Goal: Information Seeking & Learning: Learn about a topic

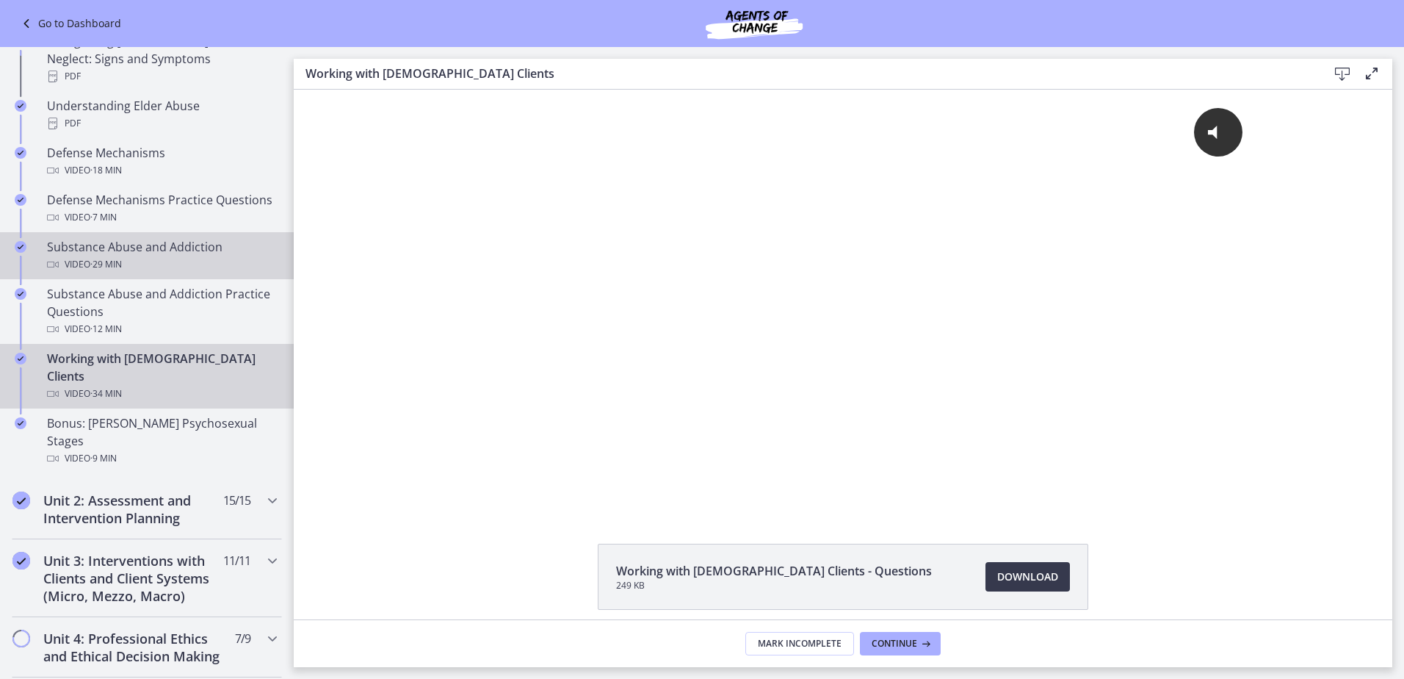
scroll to position [734, 0]
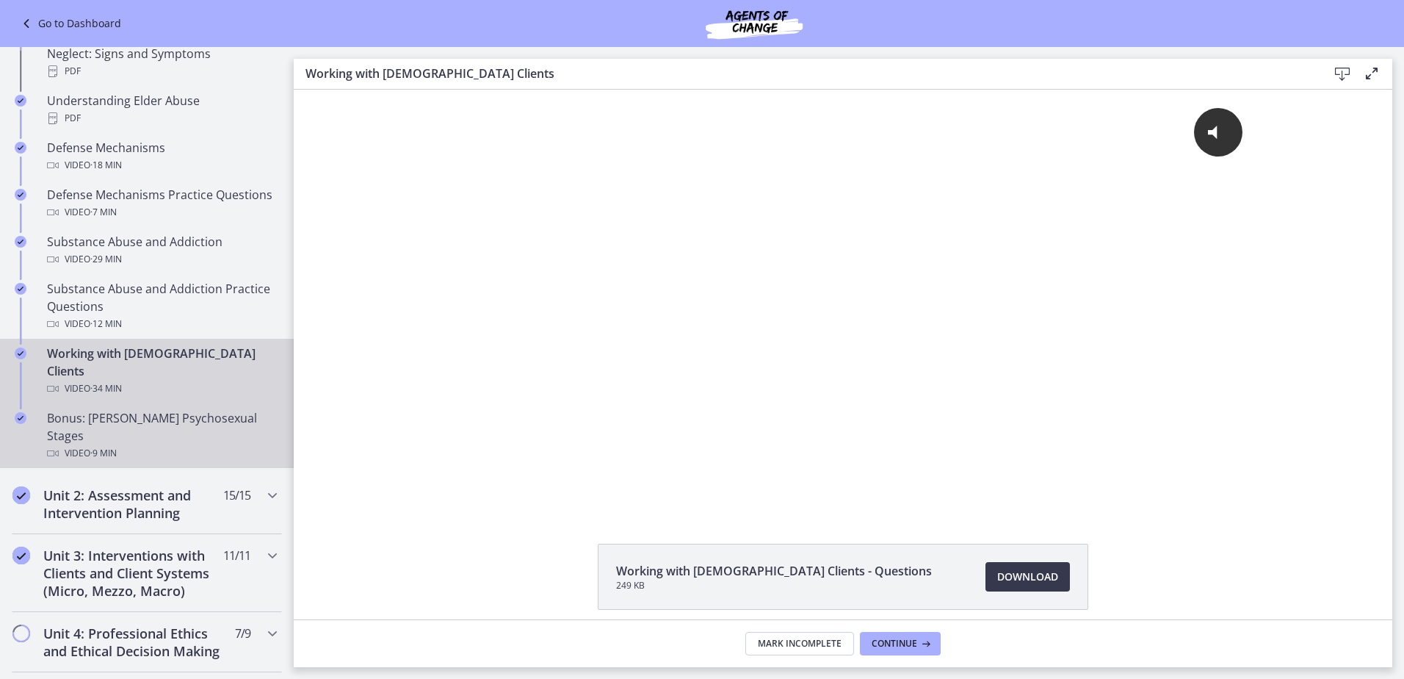
click at [62, 409] on div "Bonus: Freud's Psychosexual Stages Video · 9 min" at bounding box center [161, 435] width 229 height 53
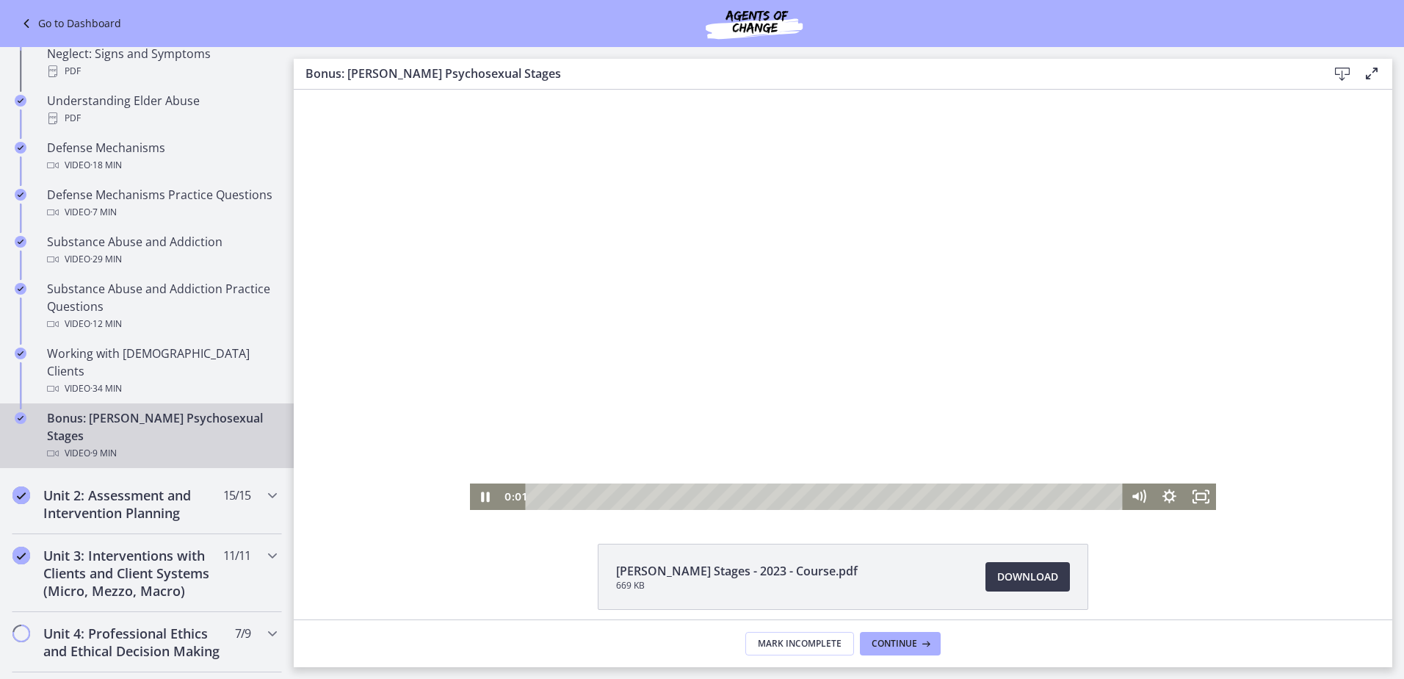
click at [671, 265] on div at bounding box center [843, 300] width 747 height 420
click at [671, 310] on div at bounding box center [843, 300] width 747 height 420
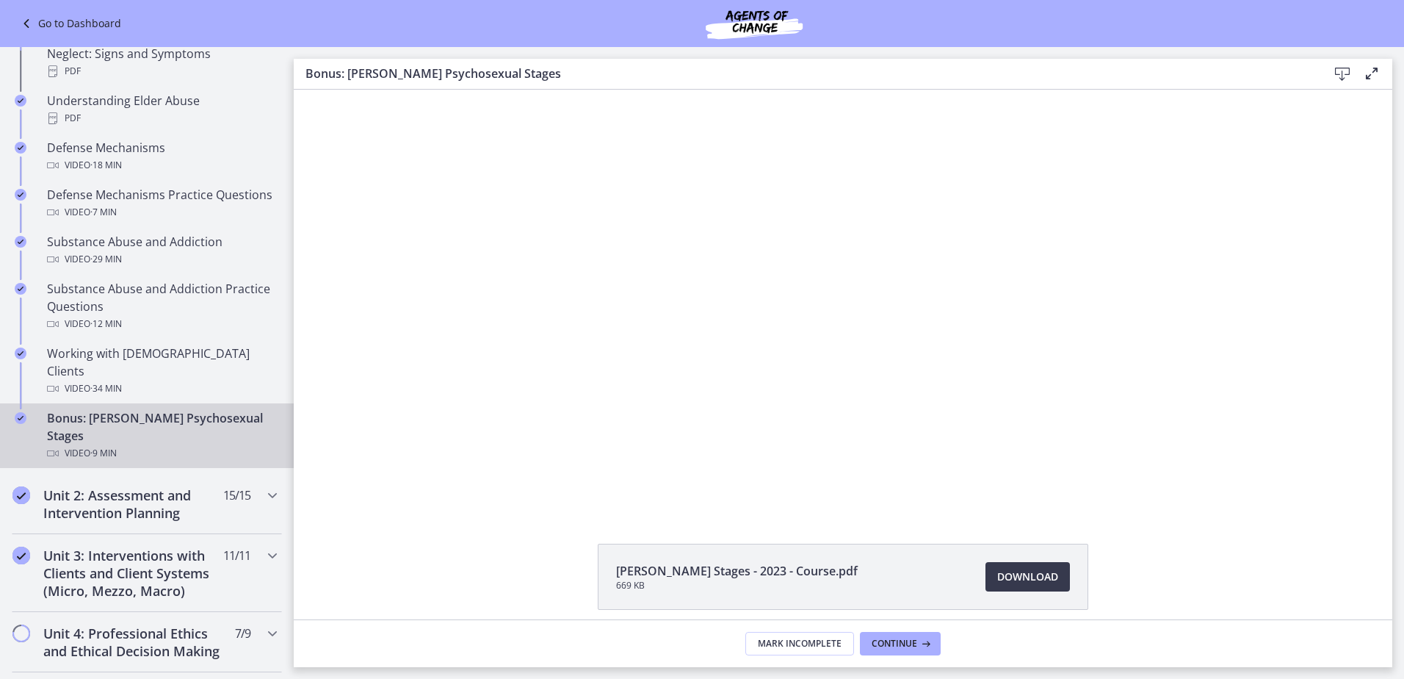
click at [470, 90] on button "Play Video: cf617uqlqfeo7ijuai3g.mp4" at bounding box center [470, 90] width 1 height 1
click at [470, 90] on button "Pause: cf617uqlqfeo7ijuai3g.mp4" at bounding box center [470, 90] width 1 height 1
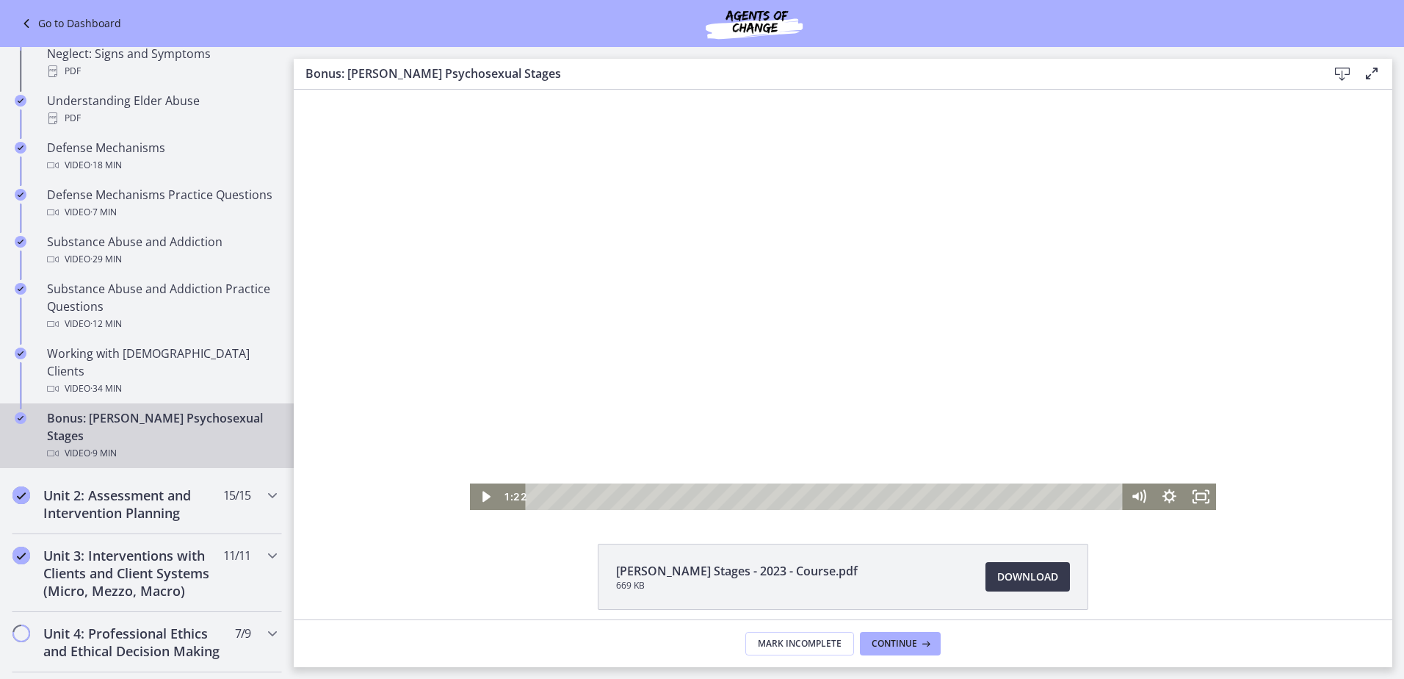
click at [609, 493] on div "Playbar" at bounding box center [827, 496] width 578 height 26
click at [753, 402] on div at bounding box center [843, 300] width 747 height 420
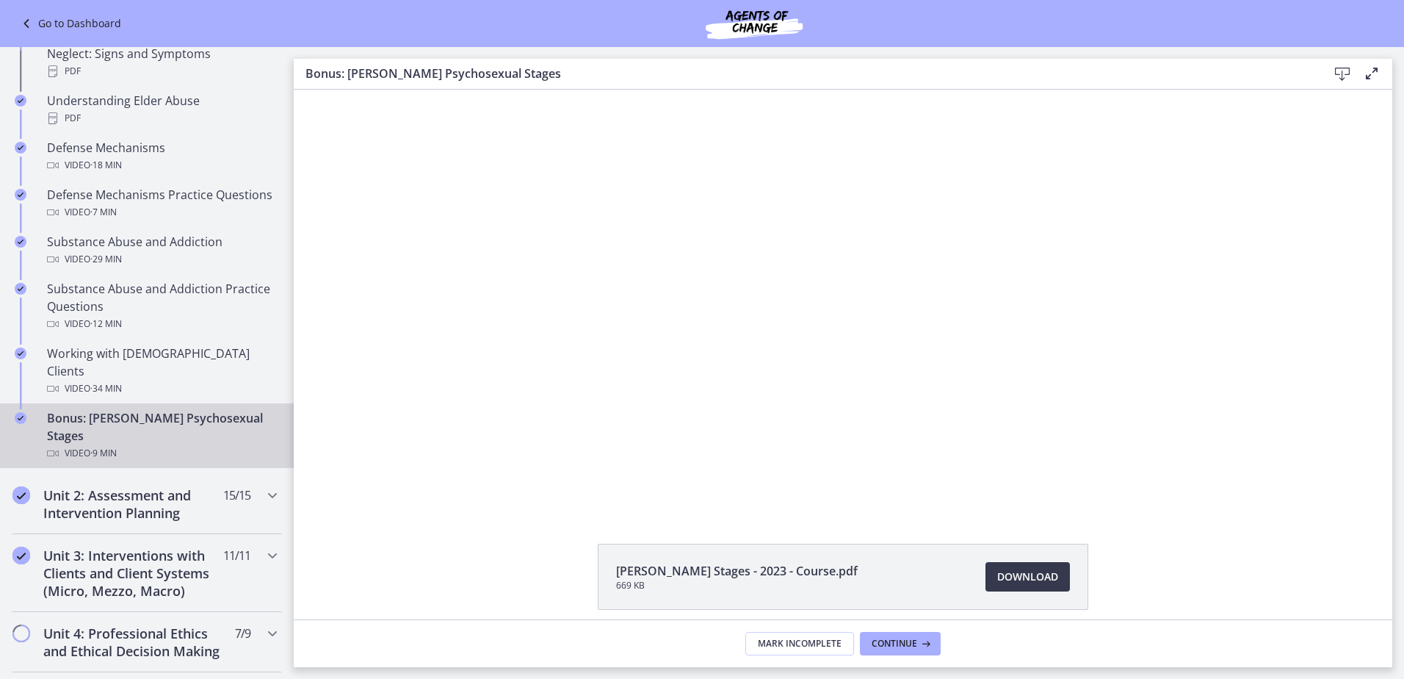
click at [470, 90] on button "Pause: cf617uqlqfeo7ijuai3g.mp4" at bounding box center [470, 90] width 1 height 1
click at [470, 90] on button "Play Video: cf617uqlqfeo7ijuai3g.mp4" at bounding box center [470, 90] width 1 height 1
click at [470, 90] on button "Pause: cf617uqlqfeo7ijuai3g.mp4" at bounding box center [470, 90] width 1 height 1
click at [470, 90] on button "Play Video: cf617uqlqfeo7ijuai3g.mp4" at bounding box center [470, 90] width 1 height 1
click at [470, 90] on button "Pause: cf617uqlqfeo7ijuai3g.mp4" at bounding box center [470, 90] width 1 height 1
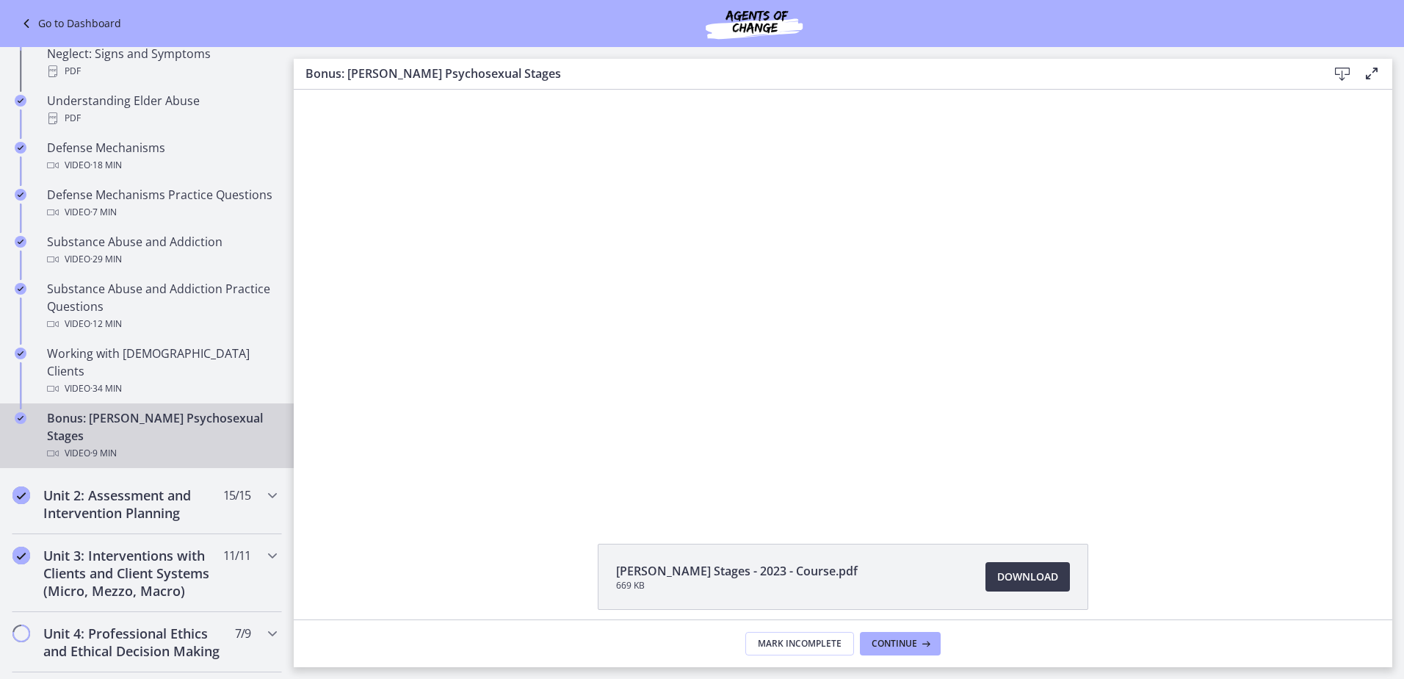
click at [470, 90] on button "Play Video: cf617uqlqfeo7ijuai3g.mp4" at bounding box center [470, 90] width 1 height 1
click at [470, 90] on button "Pause: cf617uqlqfeo7ijuai3g.mp4" at bounding box center [470, 90] width 1 height 1
click at [470, 90] on button "Play Video: cf617uqlqfeo7ijuai3g.mp4" at bounding box center [470, 90] width 1 height 1
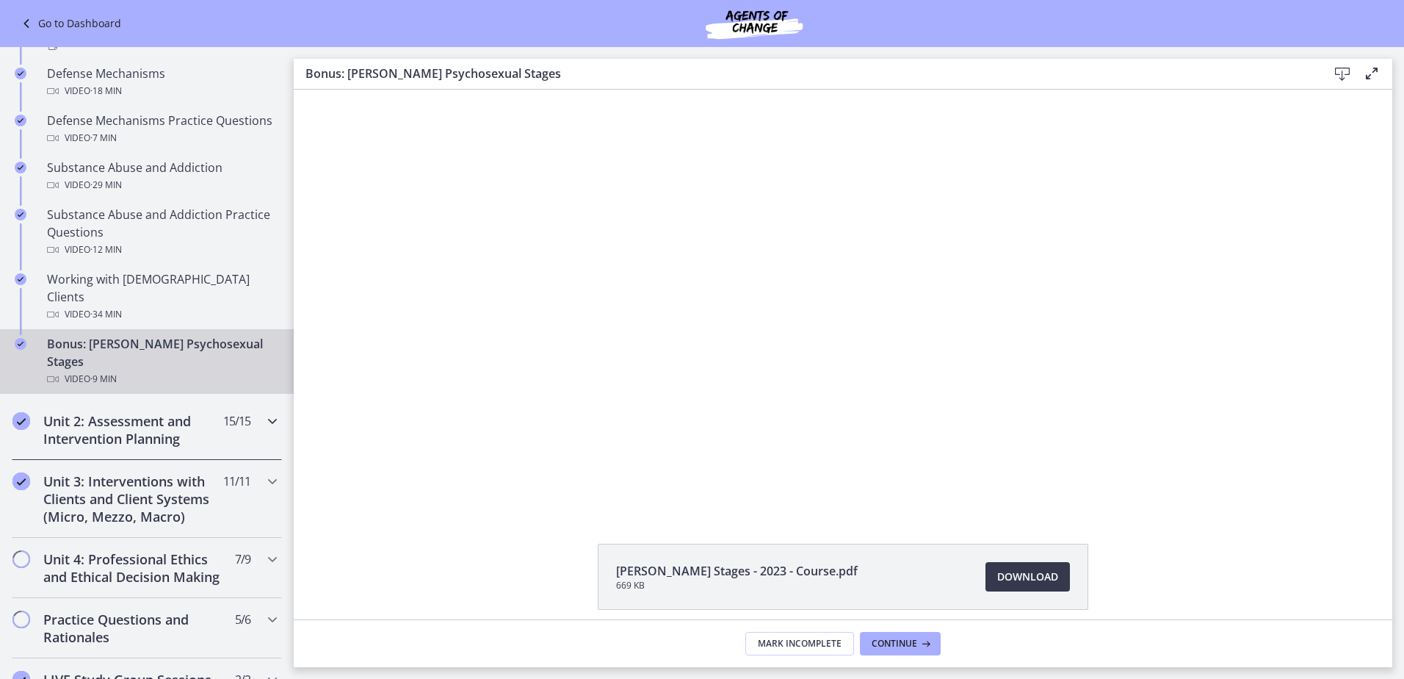
scroll to position [808, 0]
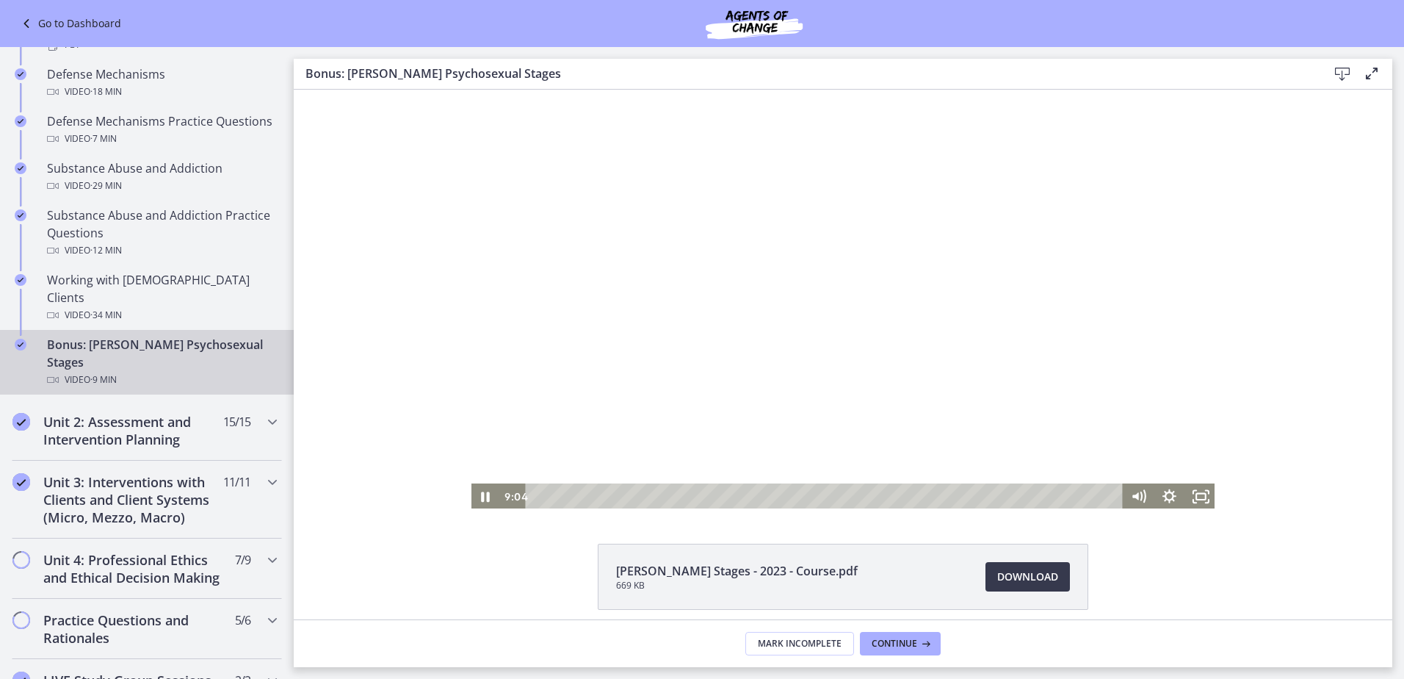
click at [682, 267] on div at bounding box center [843, 300] width 747 height 420
